Goal: Task Accomplishment & Management: Manage account settings

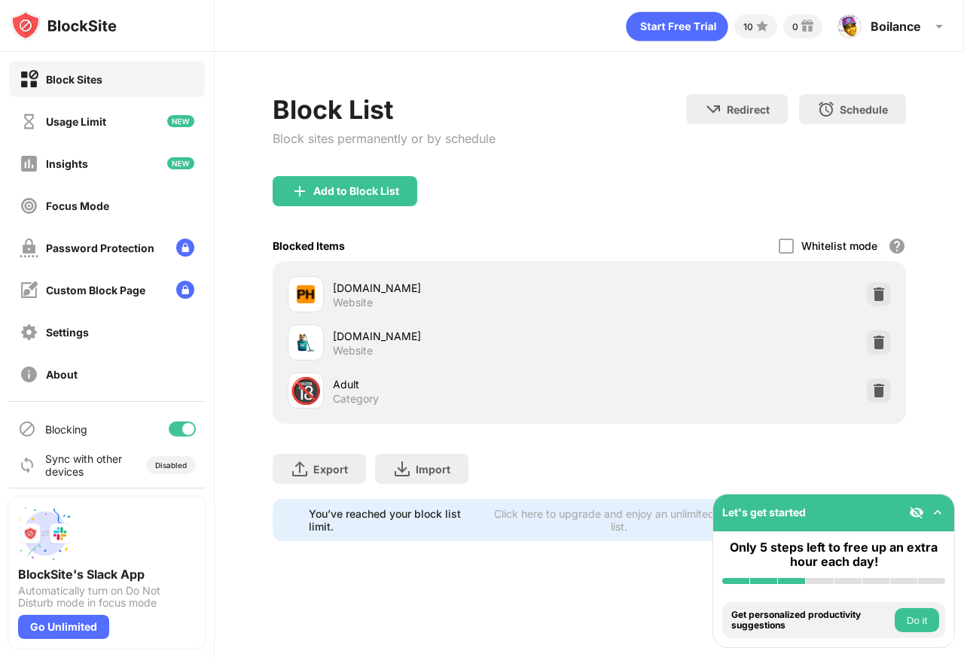
click at [938, 514] on img at bounding box center [937, 512] width 15 height 15
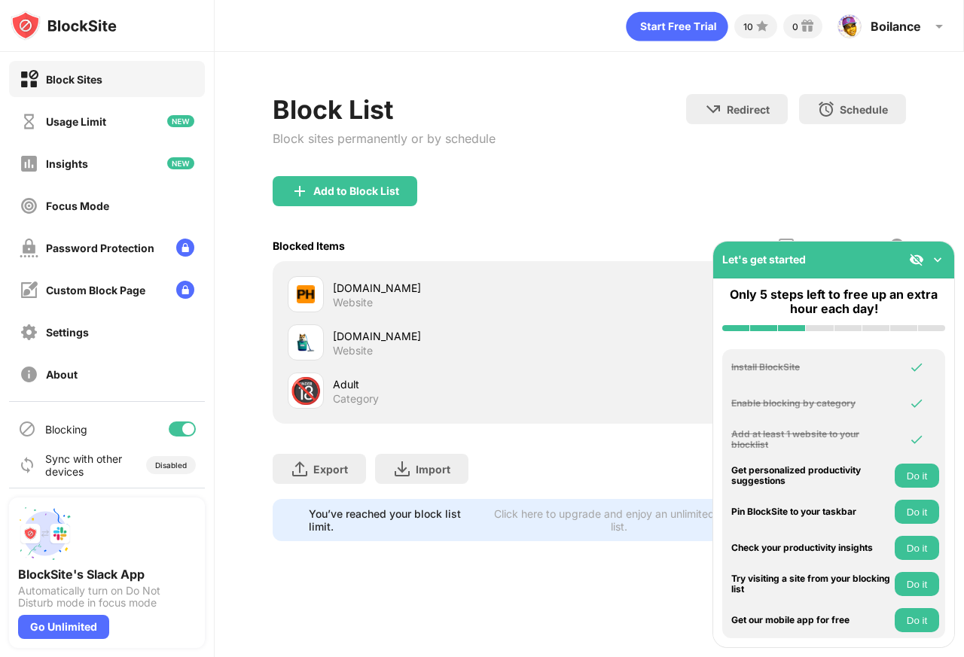
click at [932, 265] on img at bounding box center [937, 259] width 15 height 15
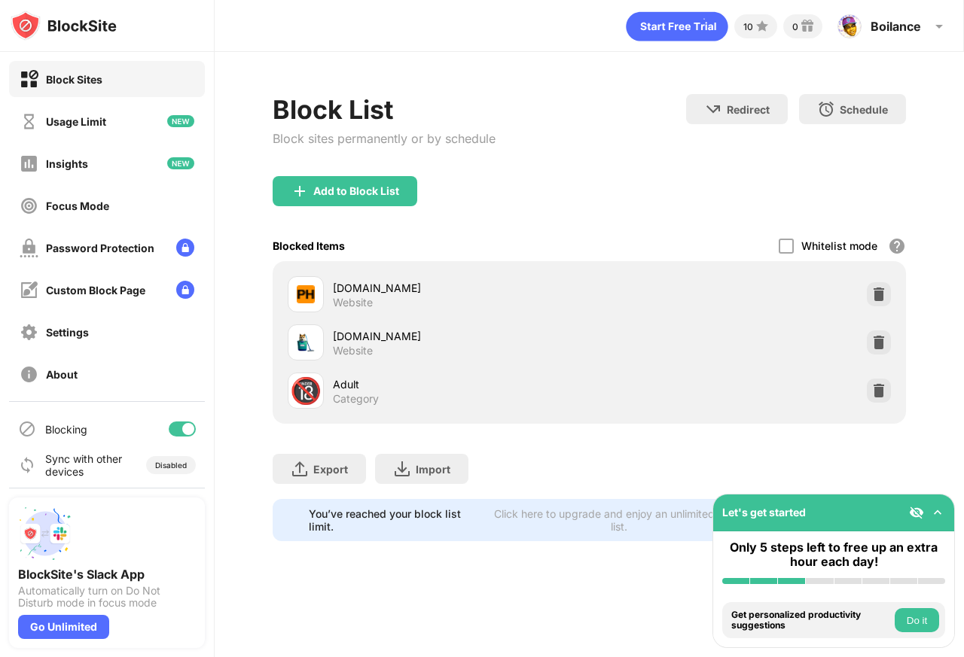
click at [858, 253] on div "Whitelist mode Block all websites except for those in your whitelist. Whitelist…" at bounding box center [841, 245] width 127 height 31
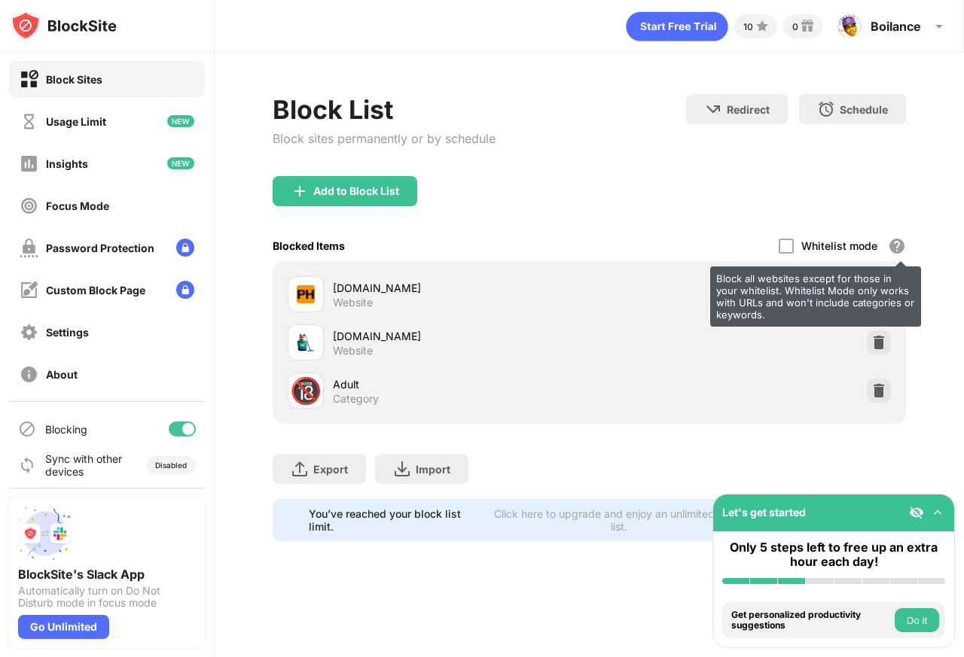
click at [903, 245] on div "Block all websites except for those in your whitelist. Whitelist Mode only work…" at bounding box center [897, 246] width 18 height 18
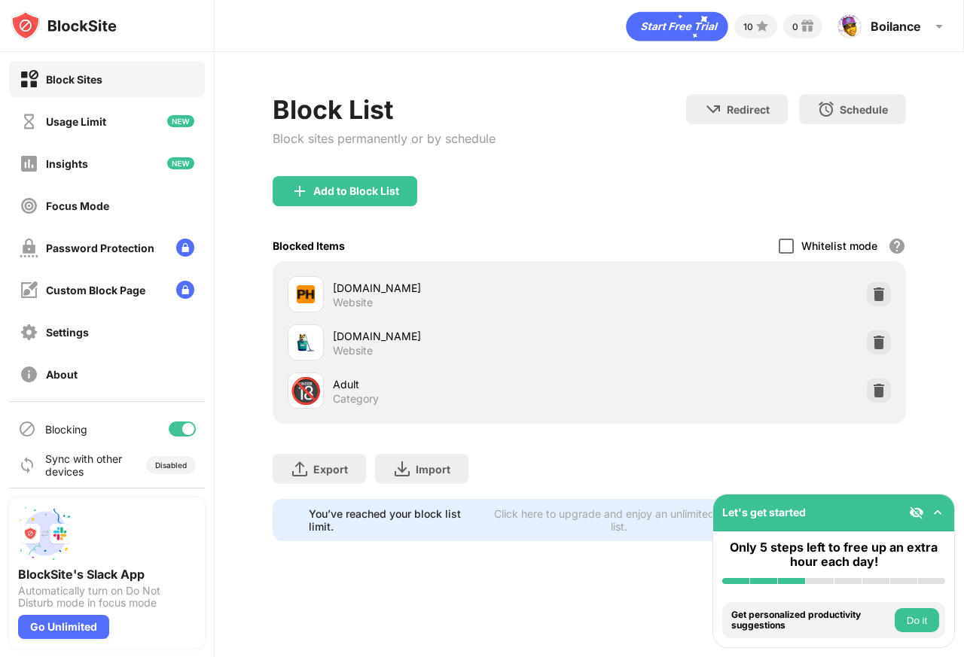
click at [794, 243] on div at bounding box center [785, 246] width 15 height 15
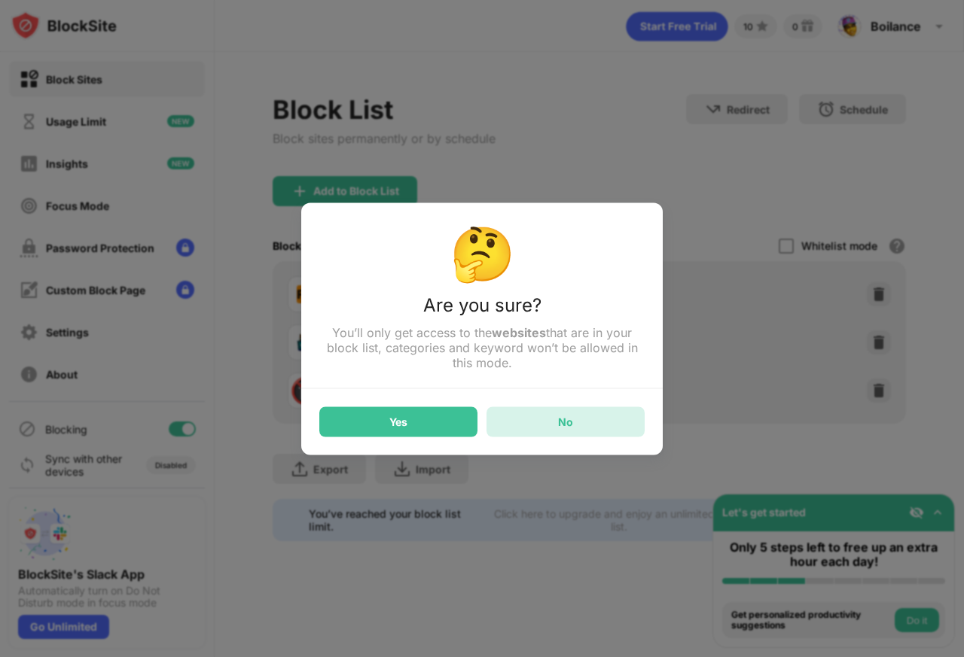
click at [620, 437] on div "No" at bounding box center [565, 422] width 158 height 30
